Goal: Information Seeking & Learning: Understand process/instructions

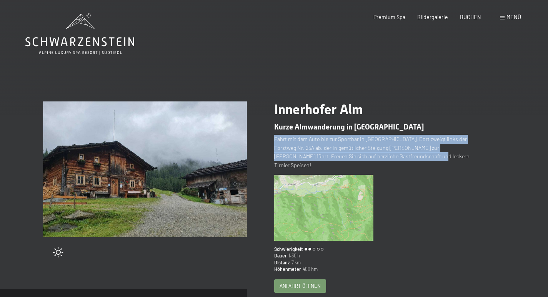
drag, startPoint x: 274, startPoint y: 138, endPoint x: 417, endPoint y: 155, distance: 143.6
click at [417, 155] on p "Fahrt mit dem Auto bis zur Sportbar in [GEOGRAPHIC_DATA]. Dort zweigt links der…" at bounding box center [376, 152] width 204 height 35
copy p "Fahrt mit dem Auto bis zur Sportbar in [GEOGRAPHIC_DATA]. Dort zweigt links der…"
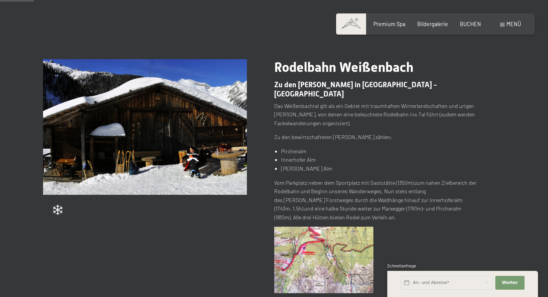
scroll to position [77, 0]
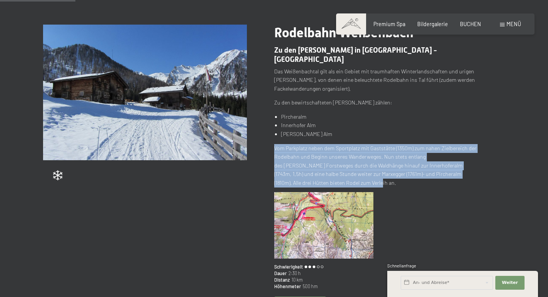
drag, startPoint x: 275, startPoint y: 138, endPoint x: 308, endPoint y: 171, distance: 46.0
click at [308, 171] on p "Vom Parkplatz neben dem Sportplatz mit Gaststätte (1350m) zum nahen Zielbereich…" at bounding box center [376, 165] width 204 height 43
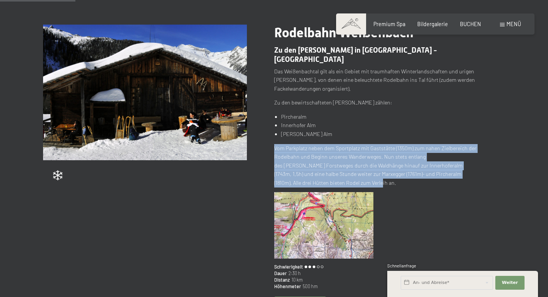
copy p "Vom Parkplatz neben dem Sportplatz mit Gaststätte (1350m) zum nahen Zielbereich…"
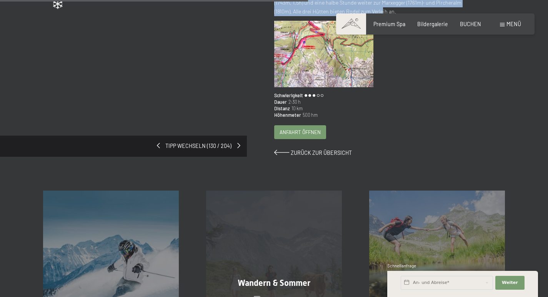
scroll to position [346, 0]
